Goal: Task Accomplishment & Management: Use online tool/utility

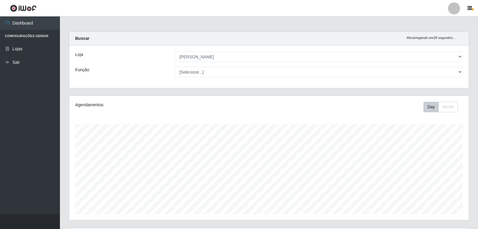
select select "523"
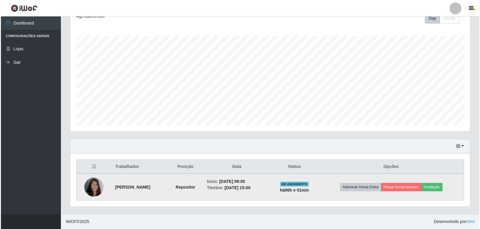
scroll to position [124, 400]
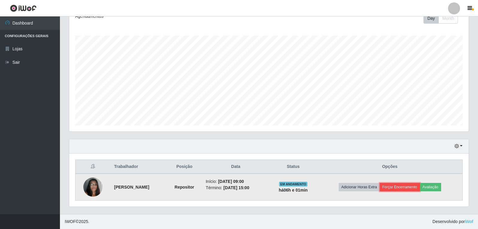
click at [417, 189] on button "Forçar Encerramento" at bounding box center [400, 187] width 40 height 8
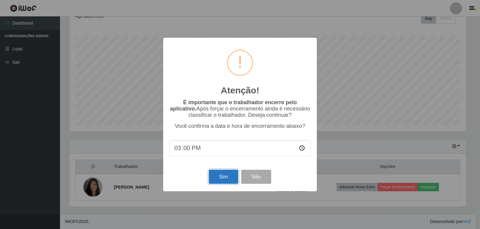
click at [223, 176] on button "Sim" at bounding box center [223, 177] width 29 height 14
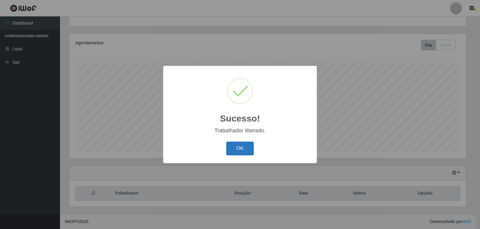
click at [238, 151] on button "OK" at bounding box center [240, 149] width 28 height 14
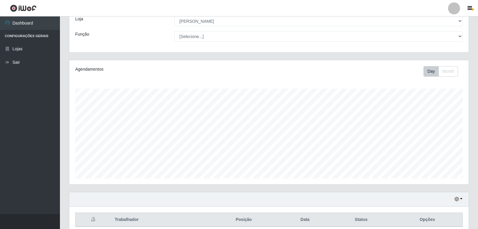
scroll to position [0, 0]
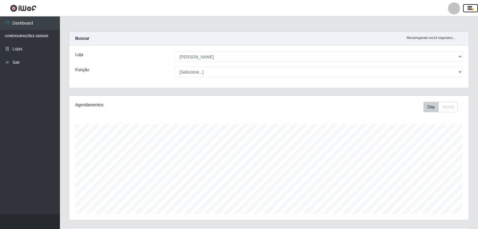
click at [471, 9] on icon "button" at bounding box center [470, 8] width 4 height 5
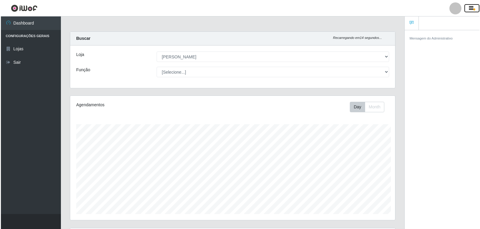
scroll to position [299738, 299537]
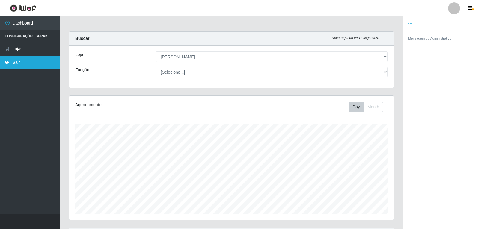
click at [13, 63] on link "Sair" at bounding box center [30, 62] width 60 height 13
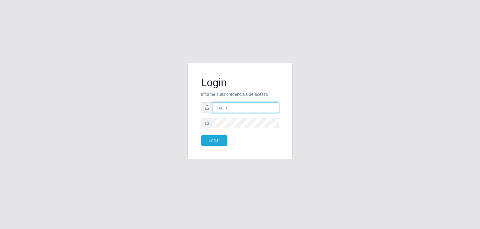
type input "[EMAIL_ADDRESS][DOMAIN_NAME]"
